Goal: Task Accomplishment & Management: Use online tool/utility

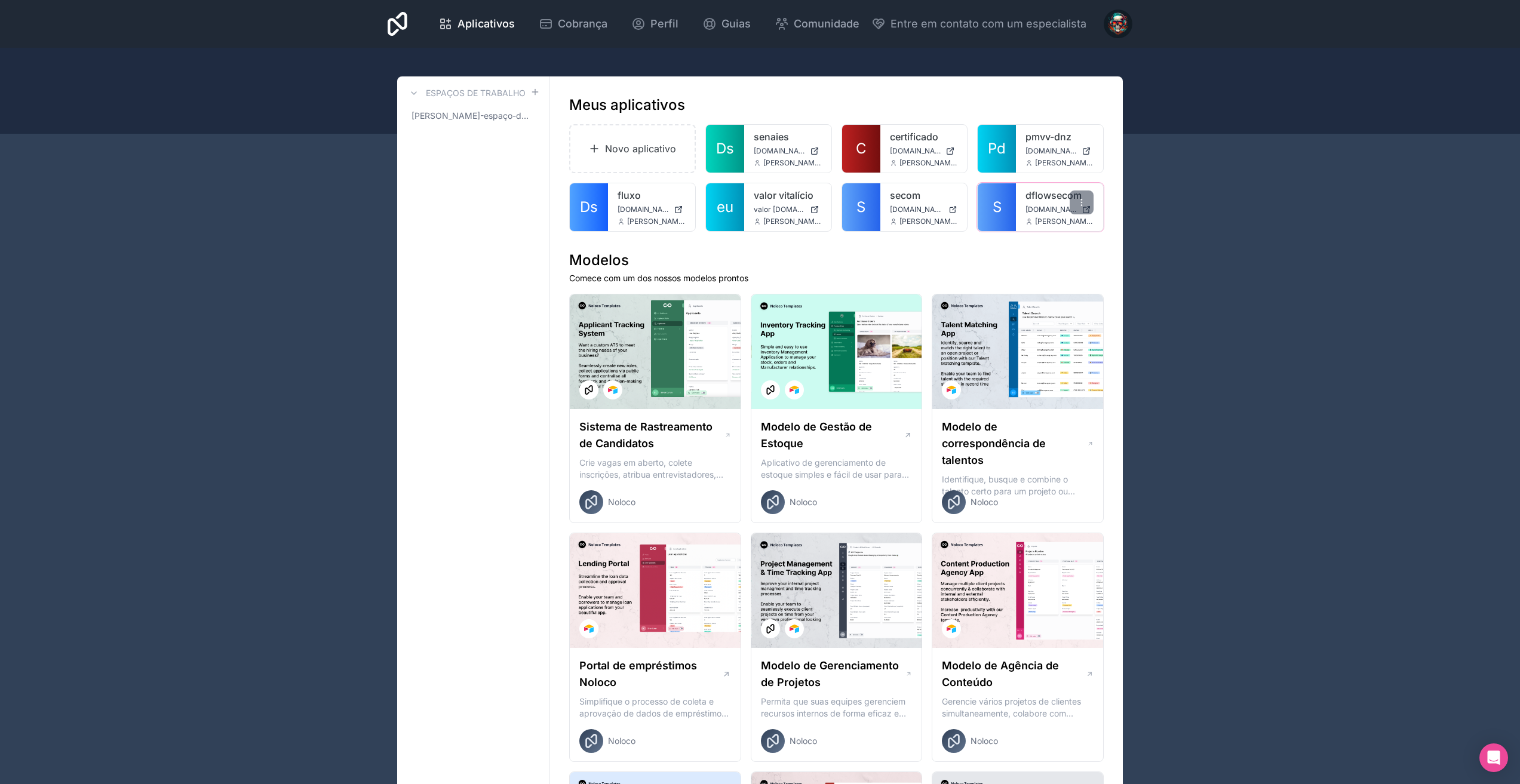
click at [994, 213] on font "S" at bounding box center [996, 207] width 9 height 17
